Goal: Check status: Check status

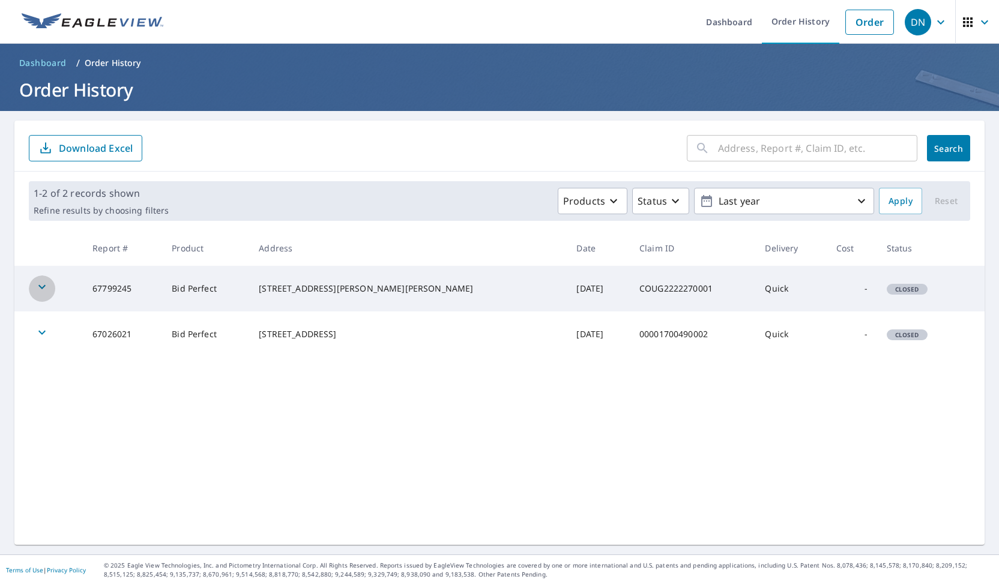
click at [41, 283] on icon "button" at bounding box center [42, 287] width 14 height 14
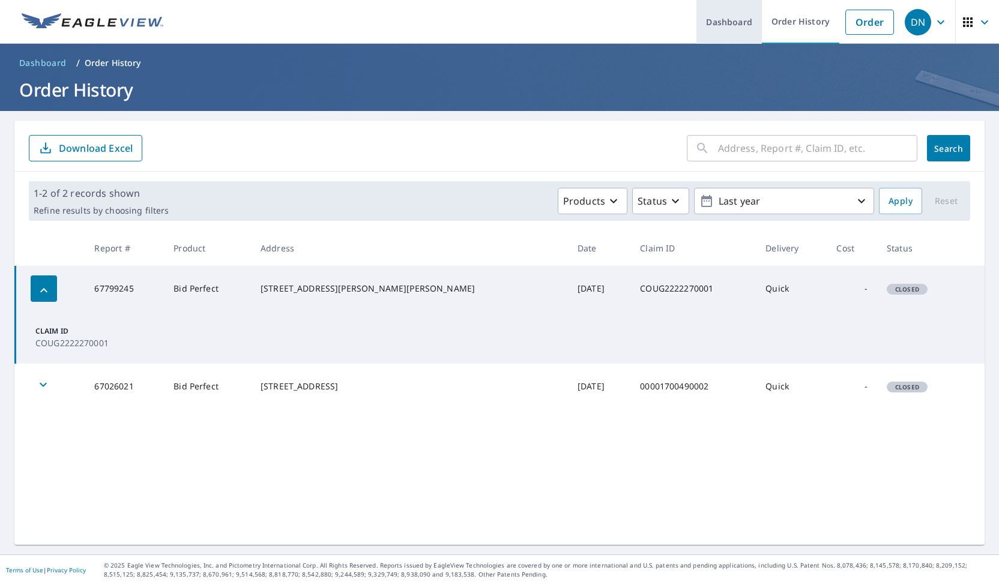
click at [732, 18] on link "Dashboard" at bounding box center [728, 22] width 65 height 44
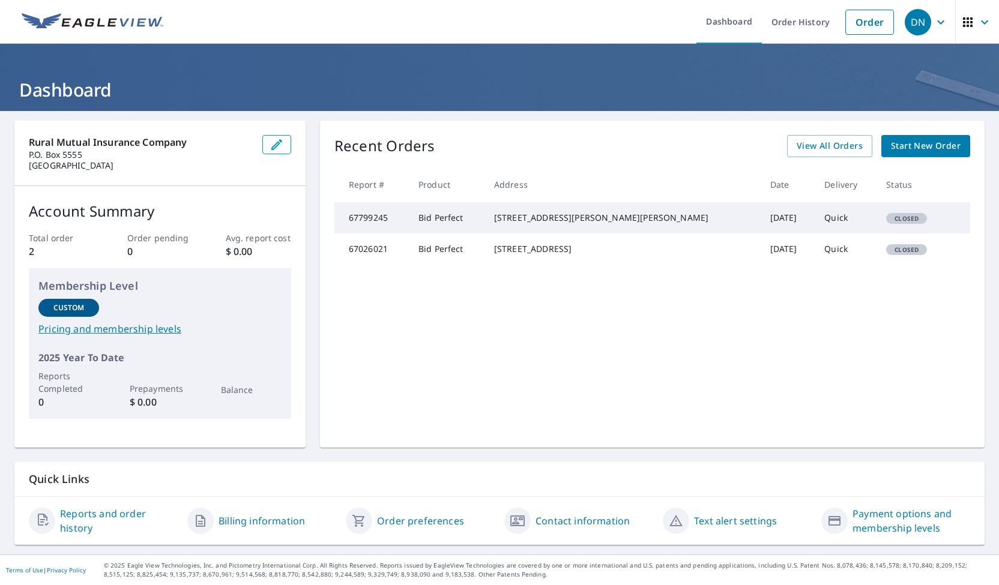
click at [422, 208] on td "Bid Perfect" at bounding box center [447, 217] width 76 height 31
click at [795, 20] on link "Order History" at bounding box center [800, 22] width 77 height 44
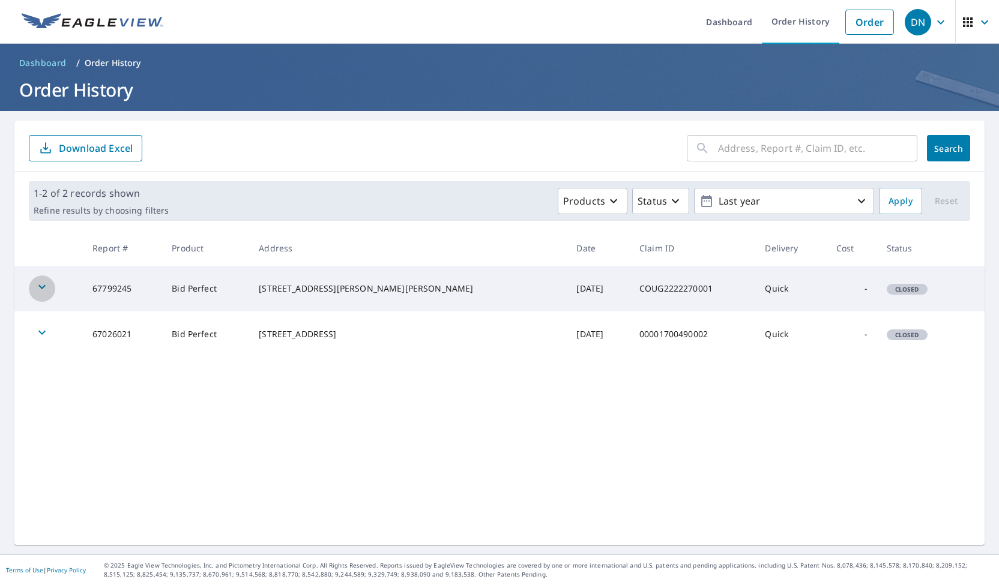
click at [43, 291] on icon "button" at bounding box center [42, 287] width 14 height 14
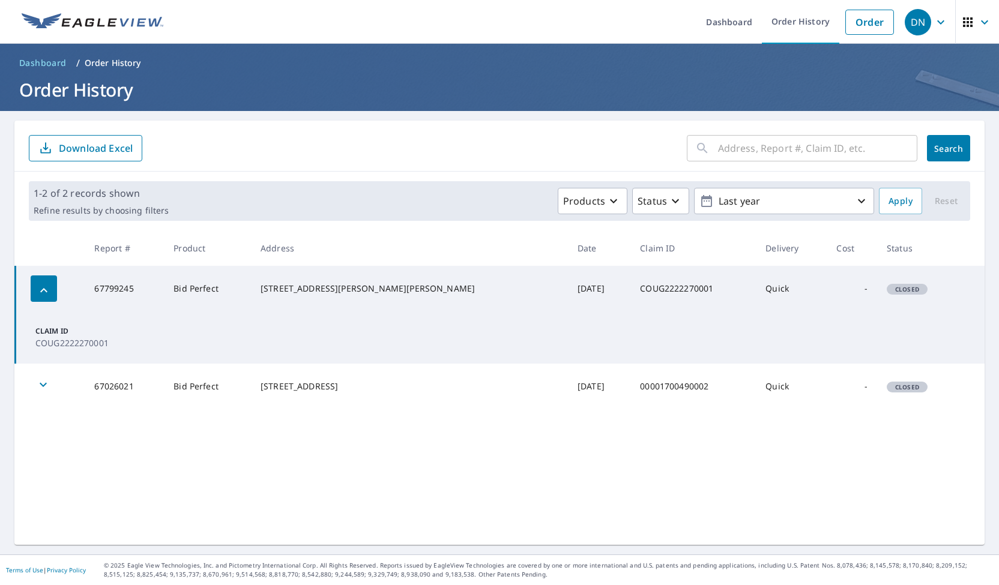
click at [58, 339] on p "COUG2222270001" at bounding box center [68, 343] width 67 height 13
click at [732, 12] on link "Dashboard" at bounding box center [728, 22] width 65 height 44
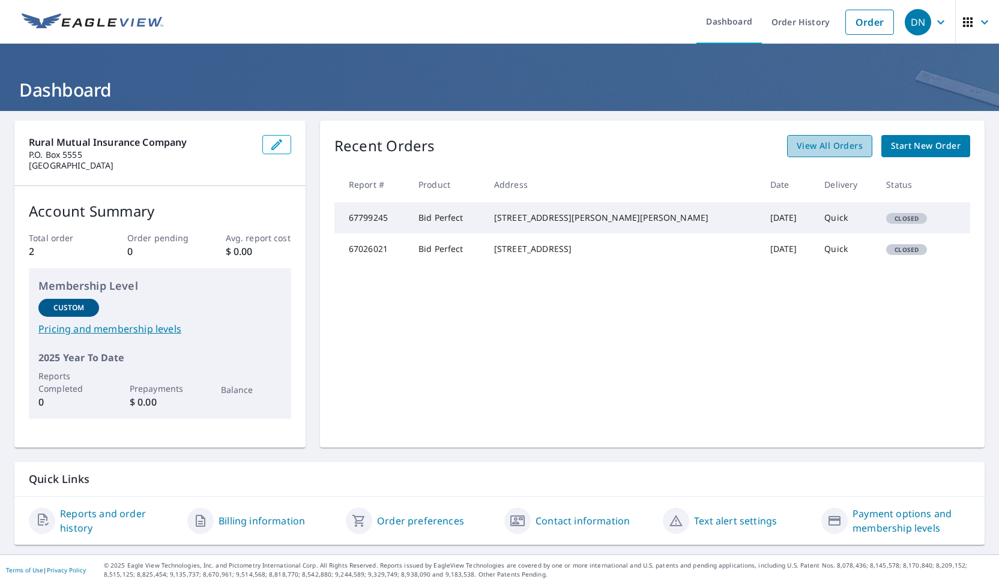
click at [822, 149] on span "View All Orders" at bounding box center [829, 146] width 66 height 15
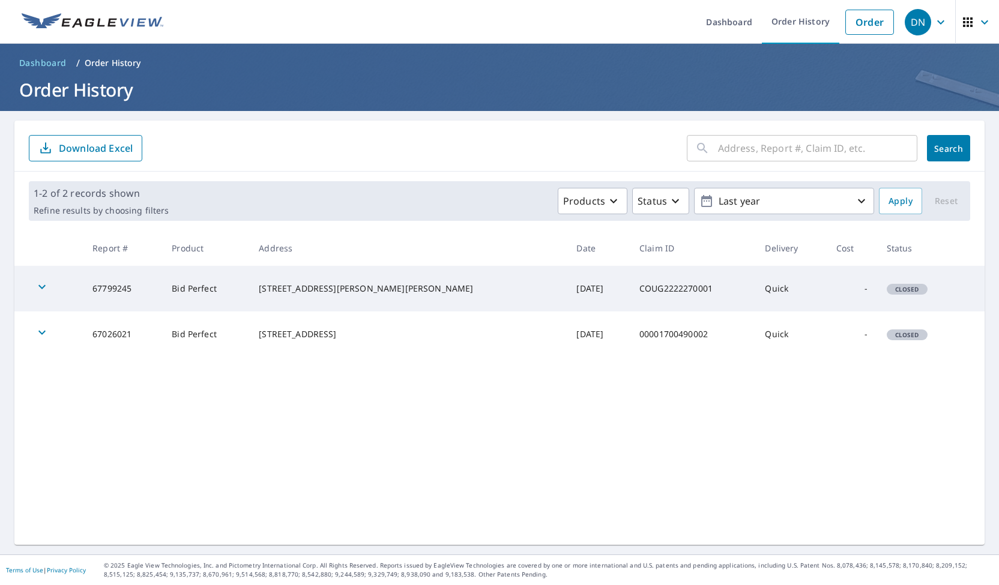
click at [370, 295] on div "[STREET_ADDRESS][PERSON_NAME][PERSON_NAME]" at bounding box center [408, 289] width 298 height 12
